Goal: Information Seeking & Learning: Learn about a topic

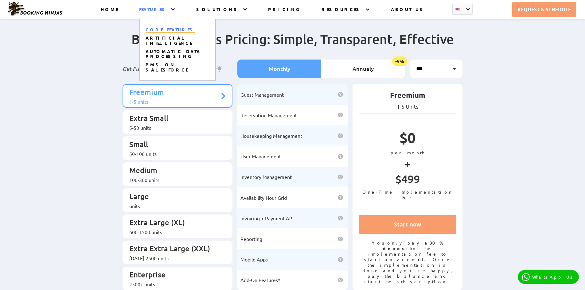
click at [175, 29] on link "CORE FEATURES" at bounding box center [170, 30] width 49 height 6
